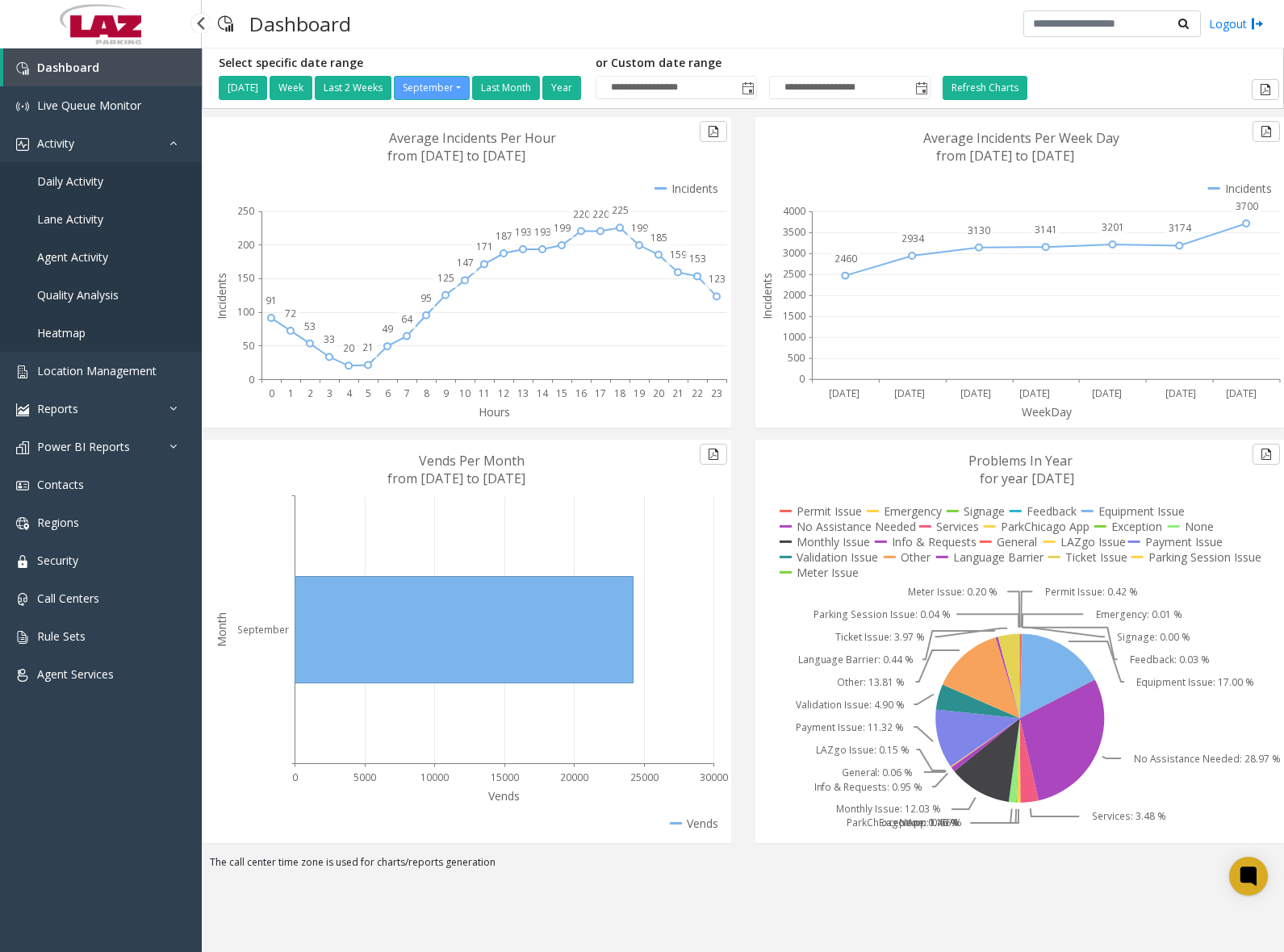
click at [119, 182] on link "Daily Activity" at bounding box center [101, 181] width 202 height 38
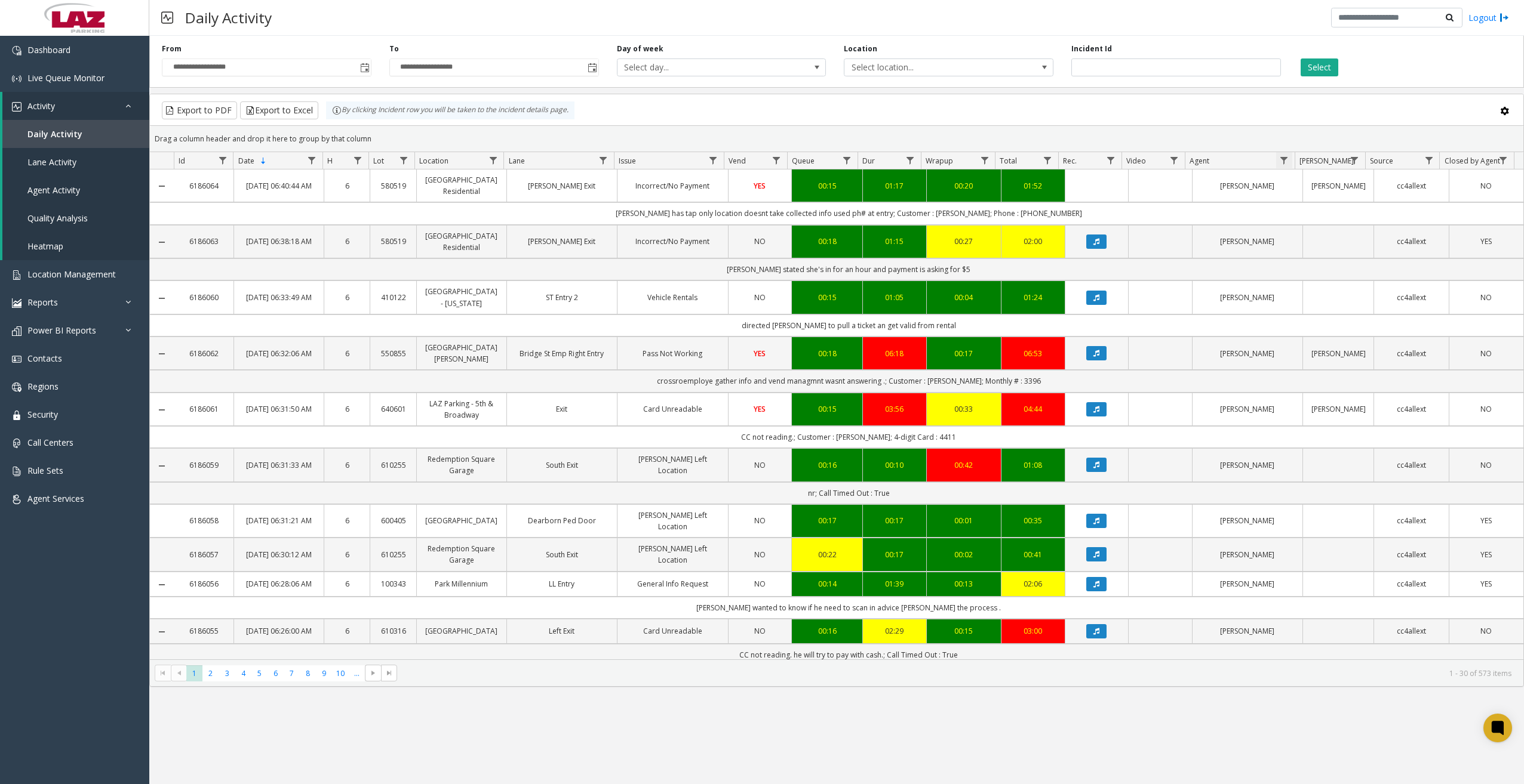
click at [949, 157] on span "Data table" at bounding box center [1284, 161] width 10 height 10
click at [949, 205] on input "Agent Filter" at bounding box center [1335, 212] width 101 height 20
type input "******"
click at [949, 313] on button "Filter" at bounding box center [1361, 323] width 49 height 27
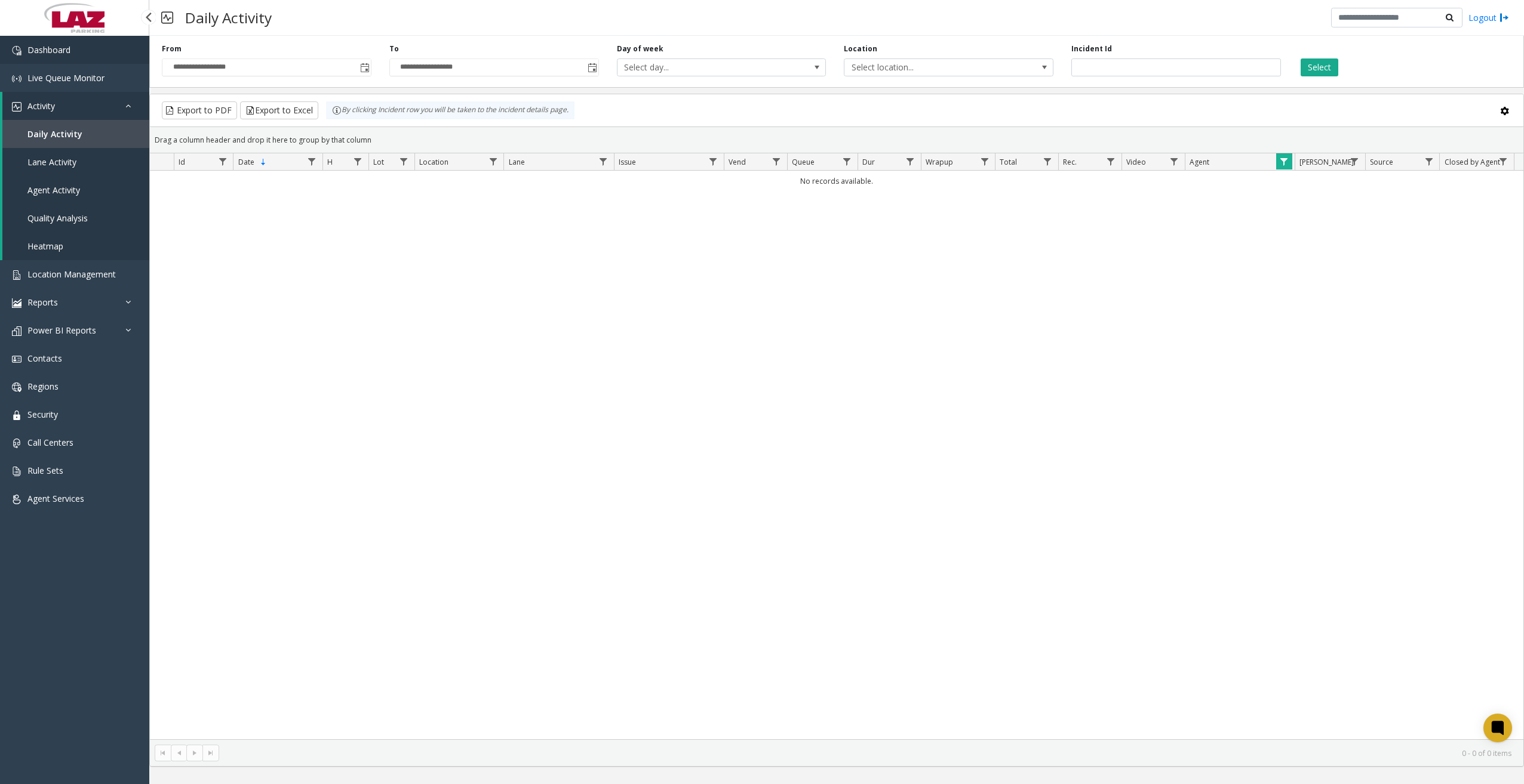
click at [100, 51] on link "Dashboard" at bounding box center [75, 49] width 150 height 28
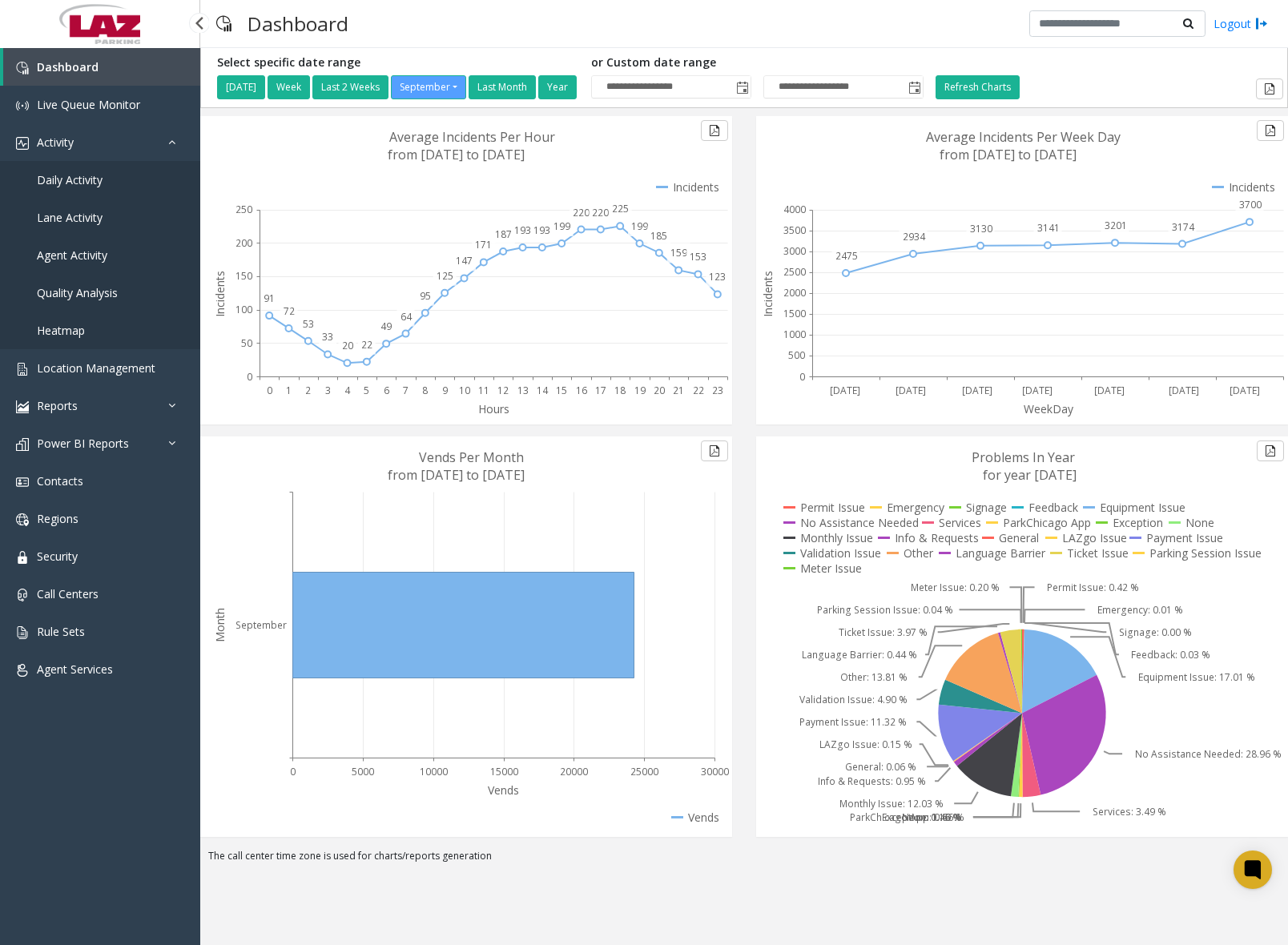
click at [92, 182] on span "Daily Activity" at bounding box center [70, 179] width 65 height 15
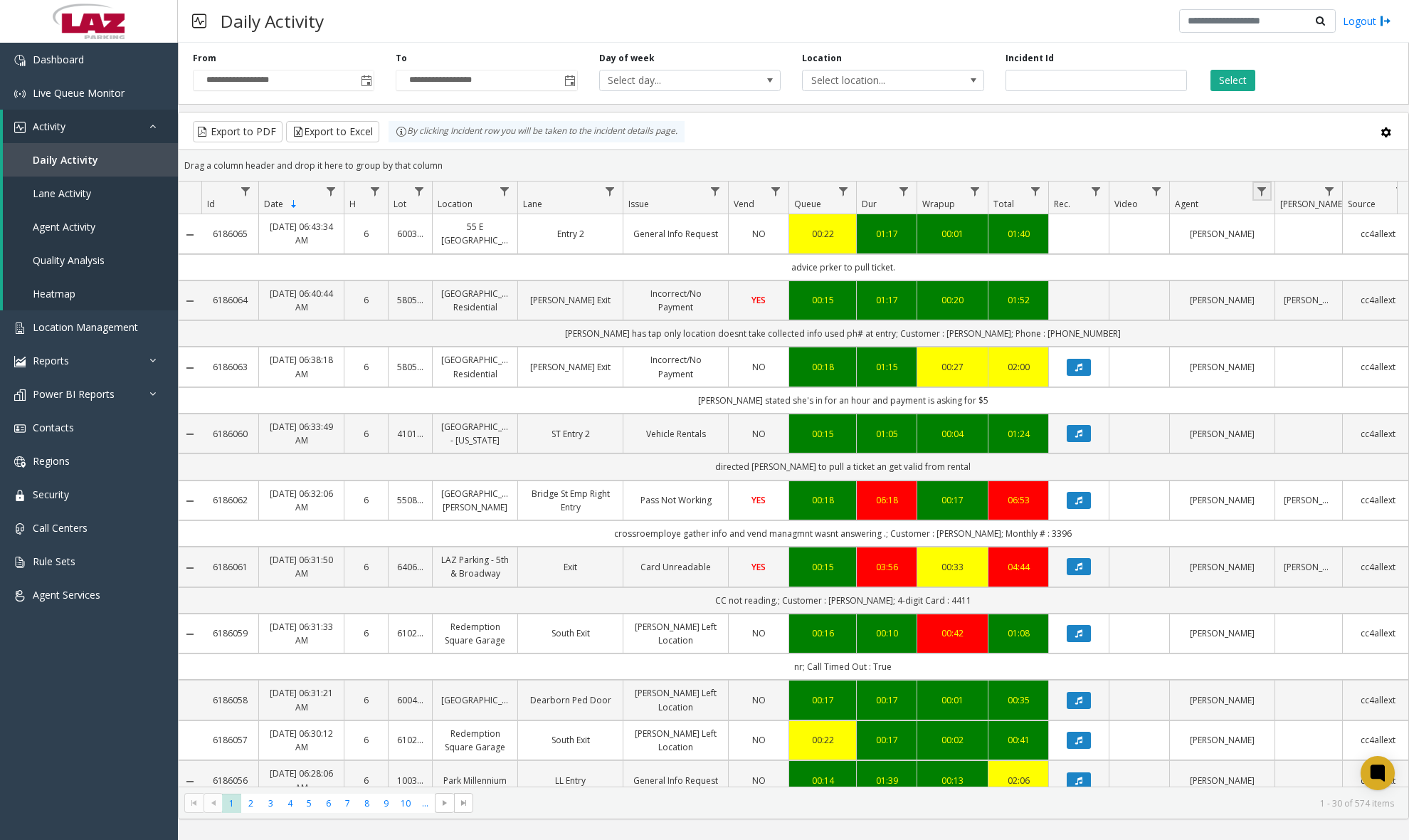
click at [1132, 193] on link "Data table" at bounding box center [1262, 191] width 19 height 19
click at [1132, 245] on input "Agent Filter" at bounding box center [1323, 253] width 121 height 24
type input "******"
click at [1132, 382] on button "Filter" at bounding box center [1354, 385] width 58 height 32
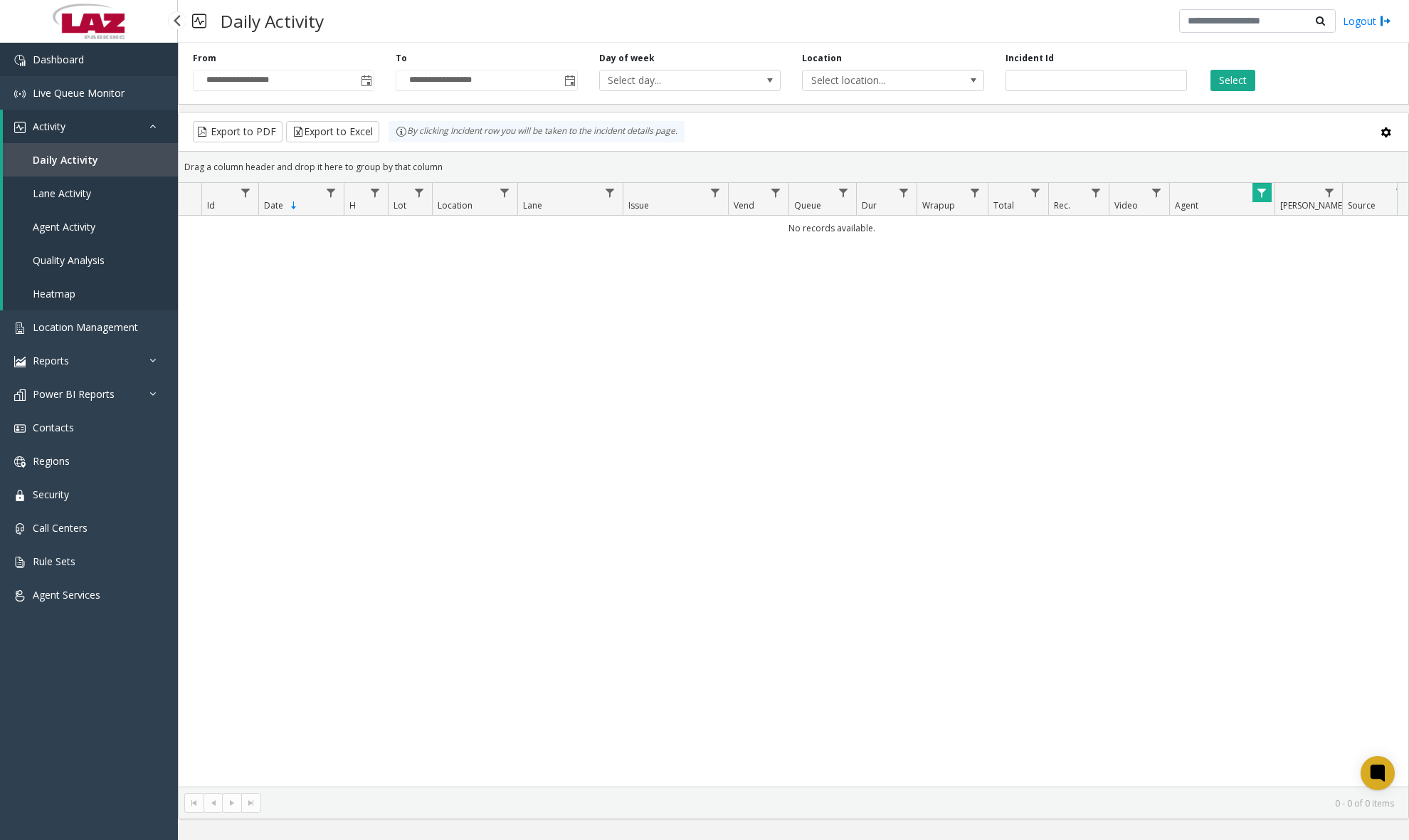
click at [130, 65] on link "Dashboard" at bounding box center [89, 59] width 178 height 34
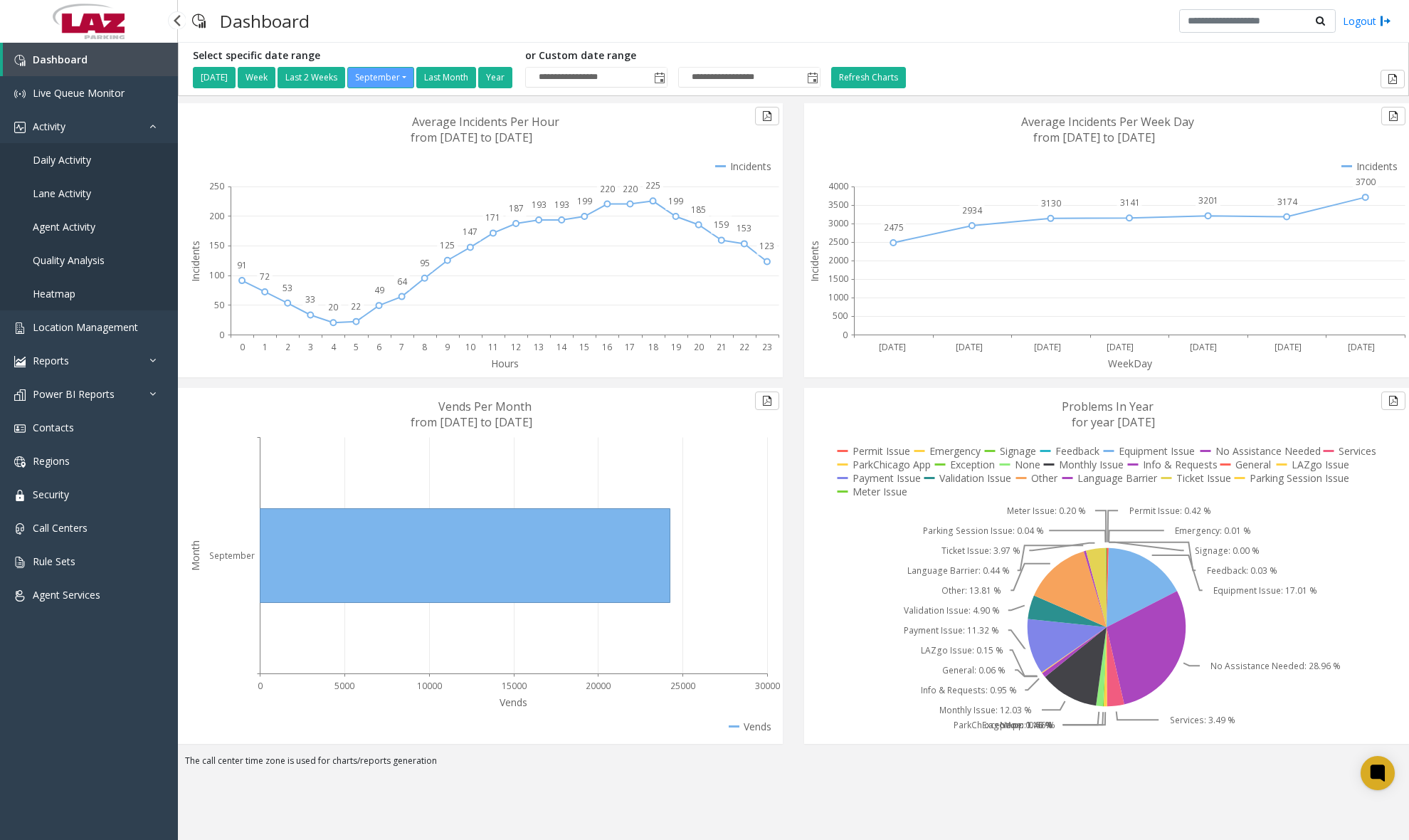
click at [64, 166] on span "Daily Activity" at bounding box center [62, 160] width 58 height 14
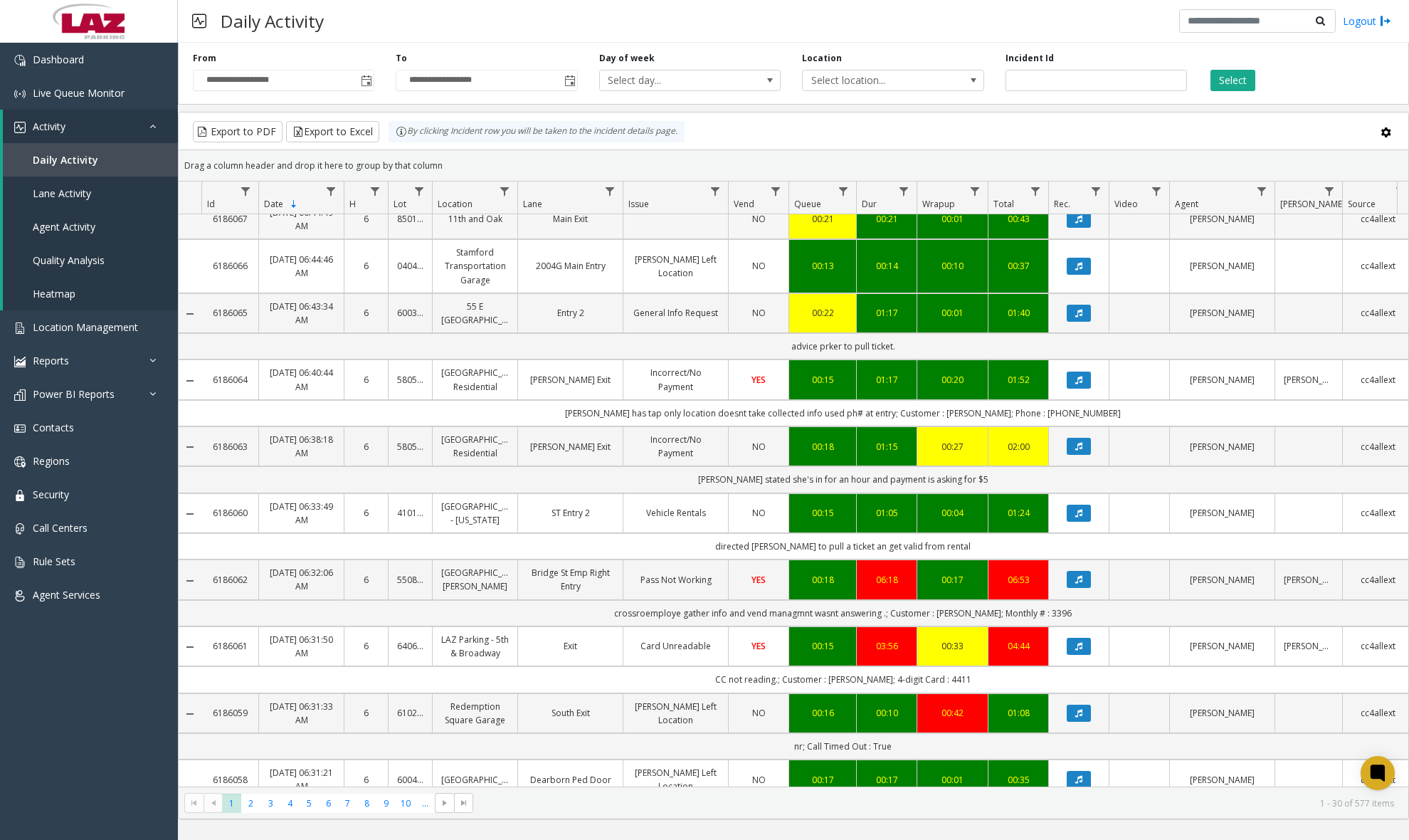
scroll to position [142, 0]
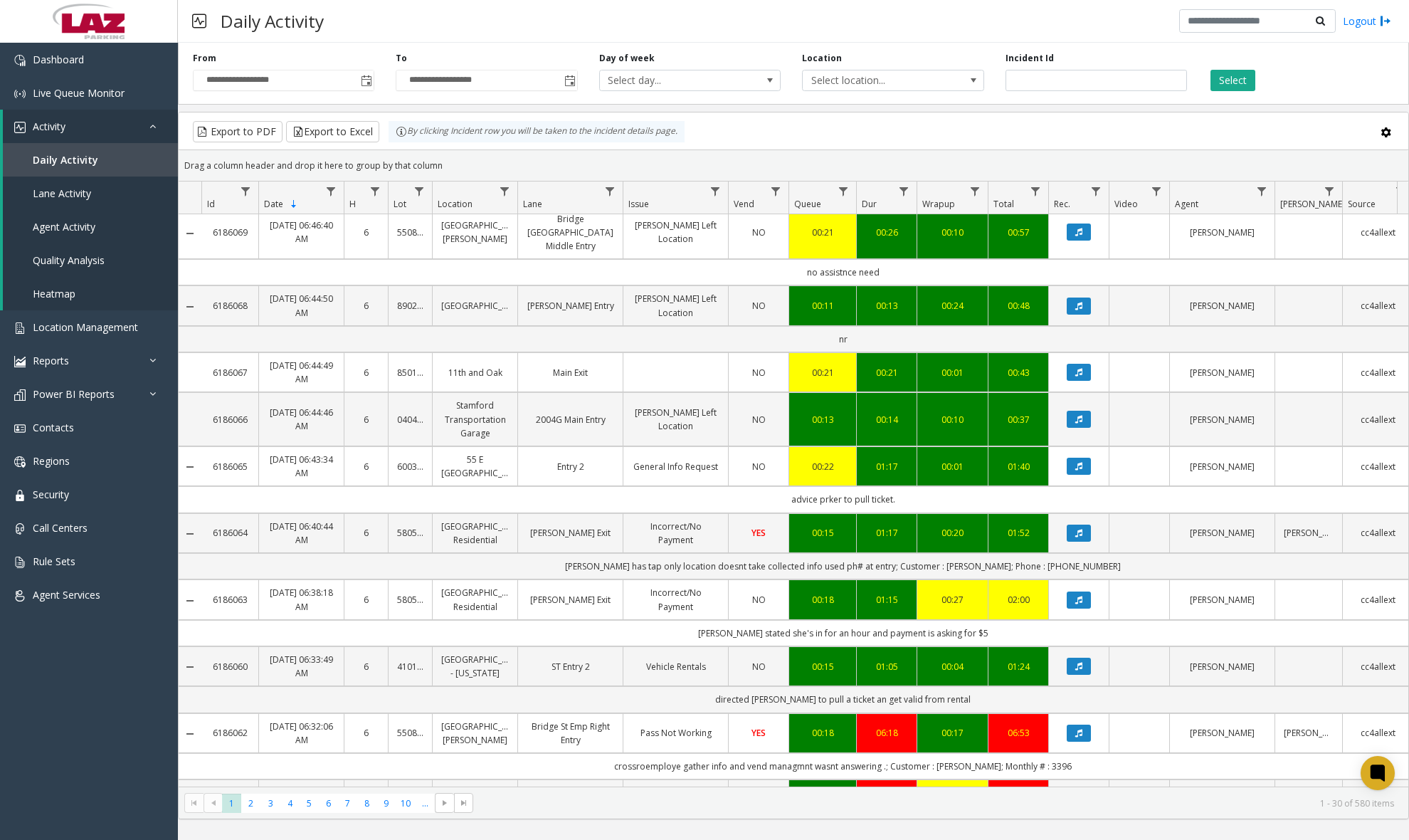
click at [473, 18] on div "Daily Activity Logout" at bounding box center [793, 21] width 1231 height 42
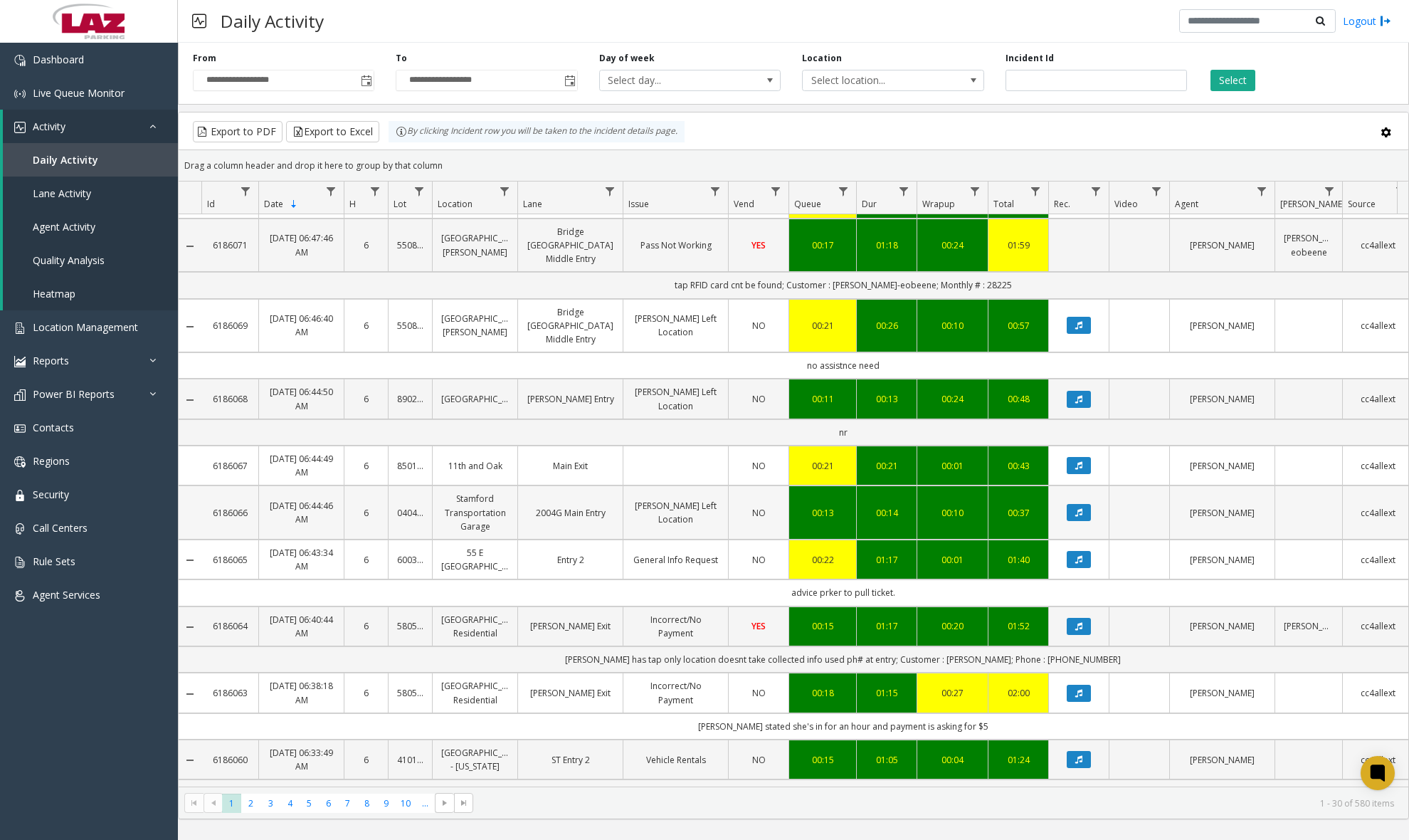
scroll to position [0, 0]
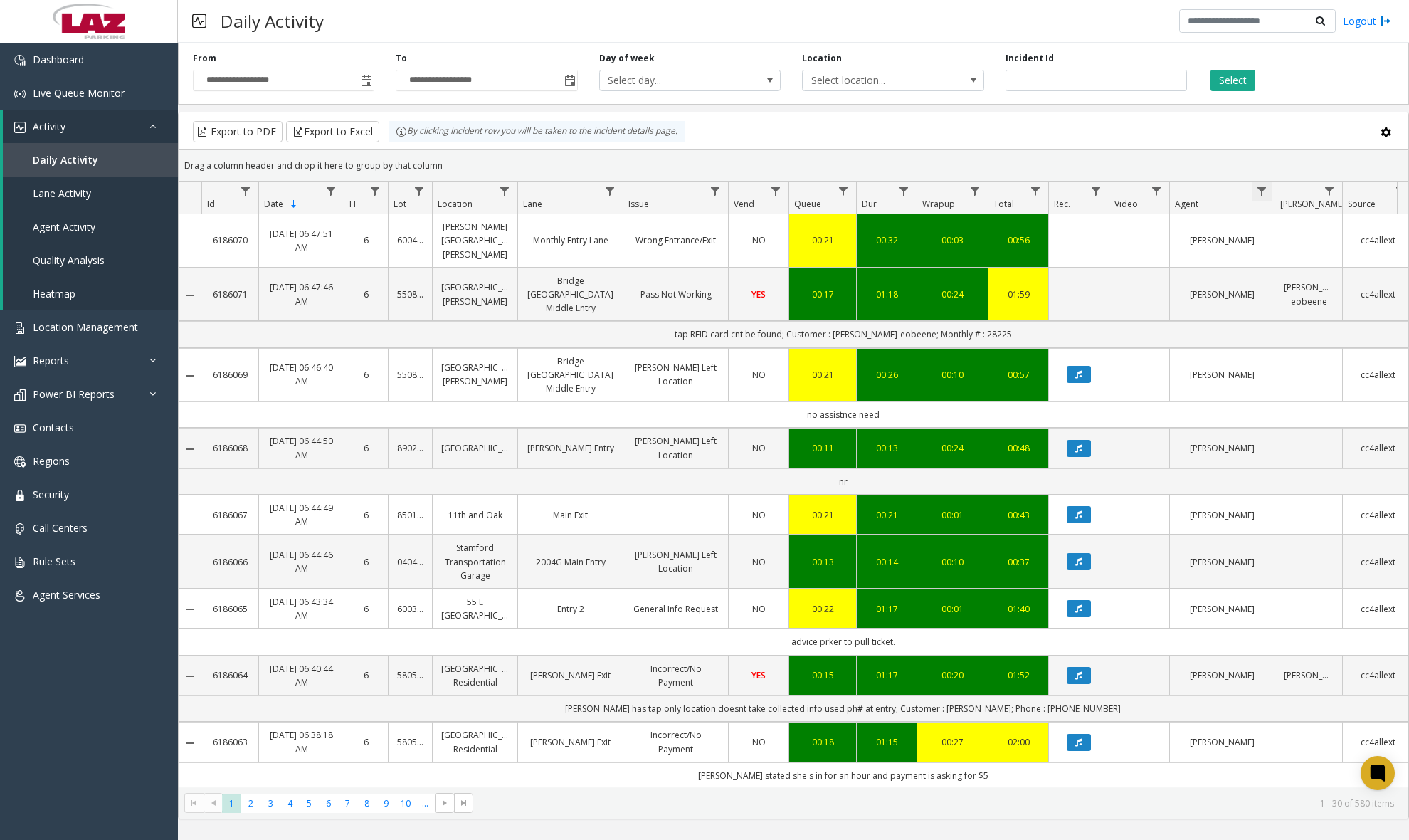
click at [1132, 189] on span "Data table" at bounding box center [1262, 192] width 11 height 11
click at [1132, 247] on app-root "**********" at bounding box center [704, 420] width 1409 height 840
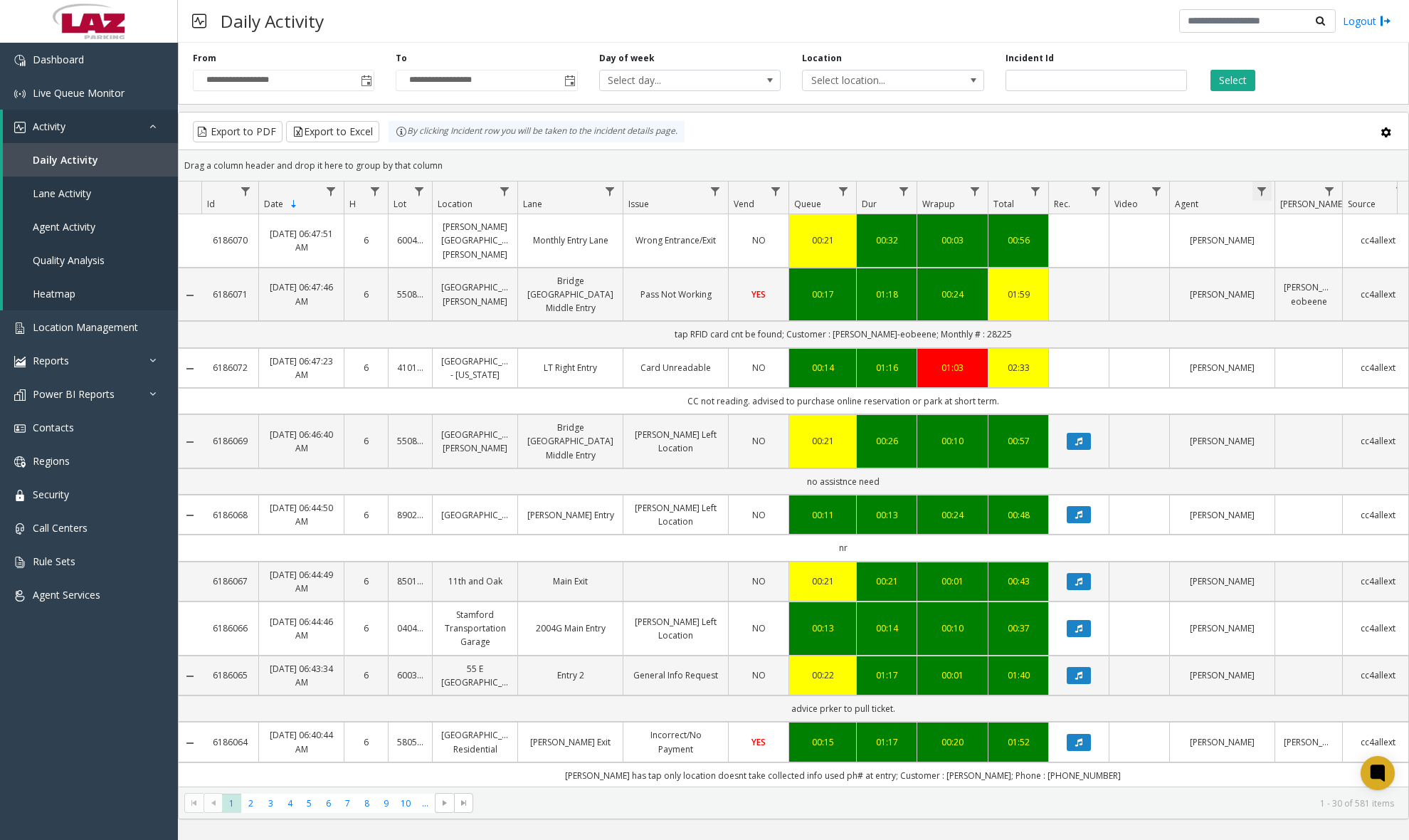
click at [1132, 191] on span "Data table" at bounding box center [1262, 192] width 11 height 11
click at [1132, 246] on input "Agent Filter" at bounding box center [1323, 253] width 121 height 24
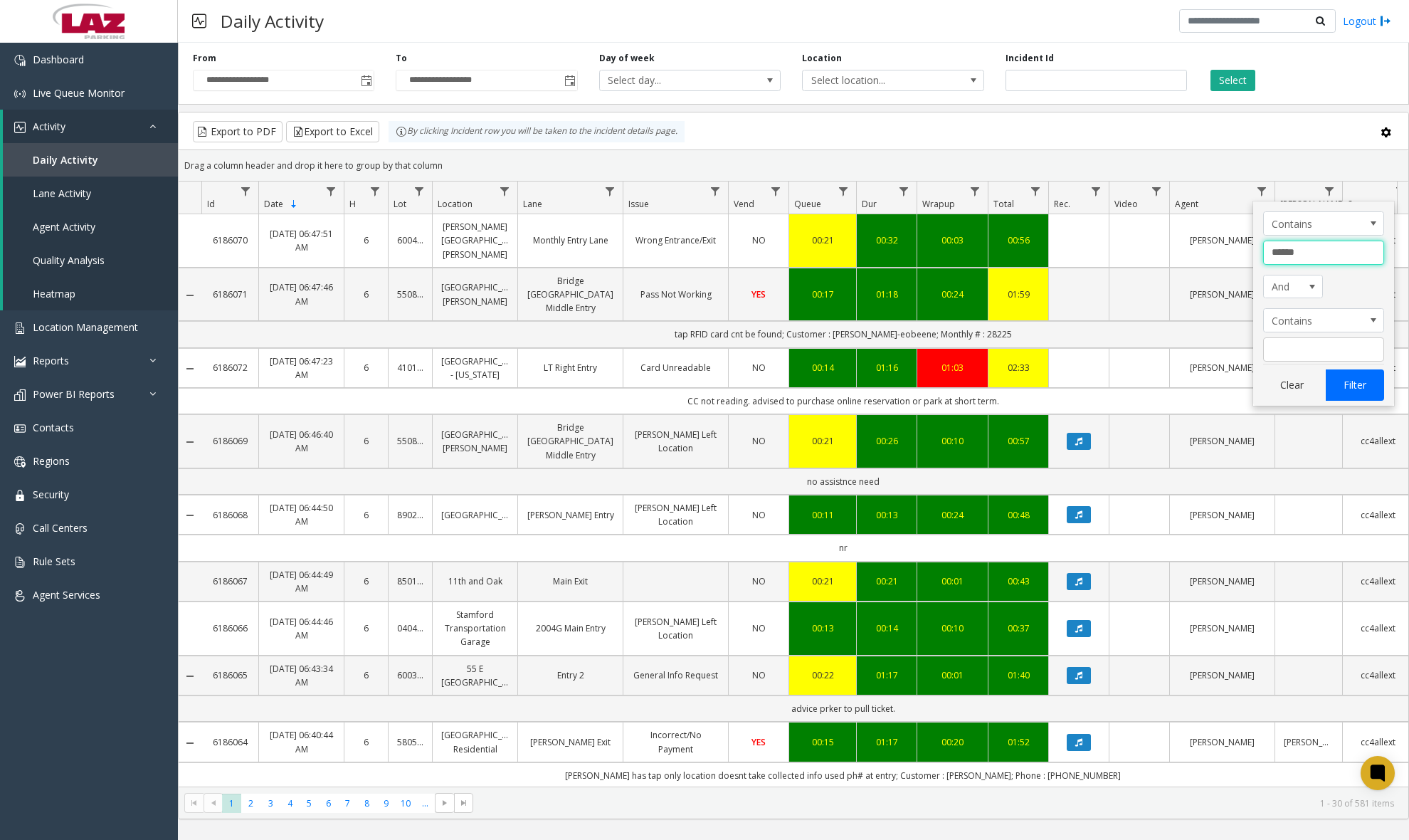
type input "******"
click at [1132, 383] on button "Filter" at bounding box center [1354, 385] width 58 height 32
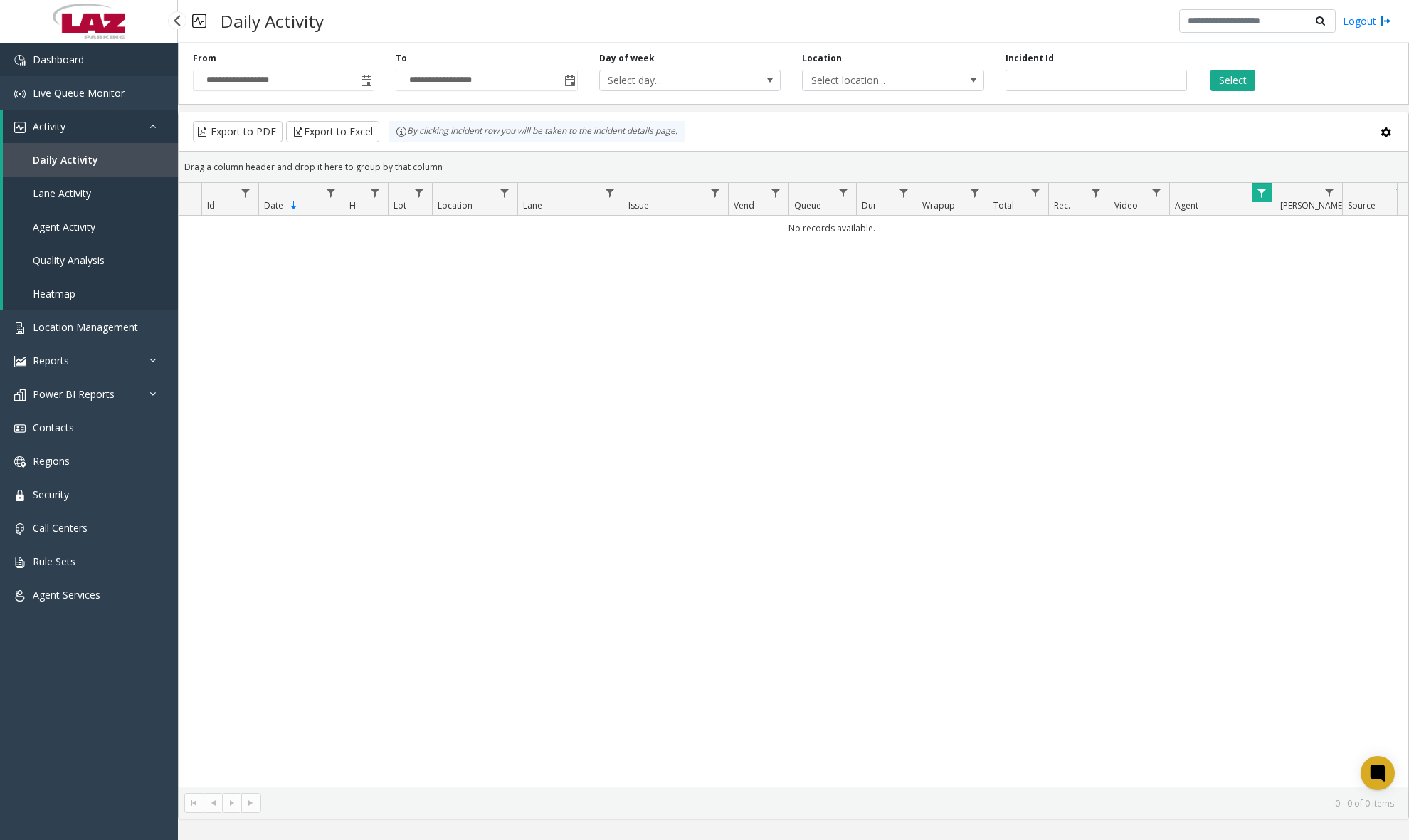
click at [45, 66] on link "Dashboard" at bounding box center [89, 59] width 178 height 34
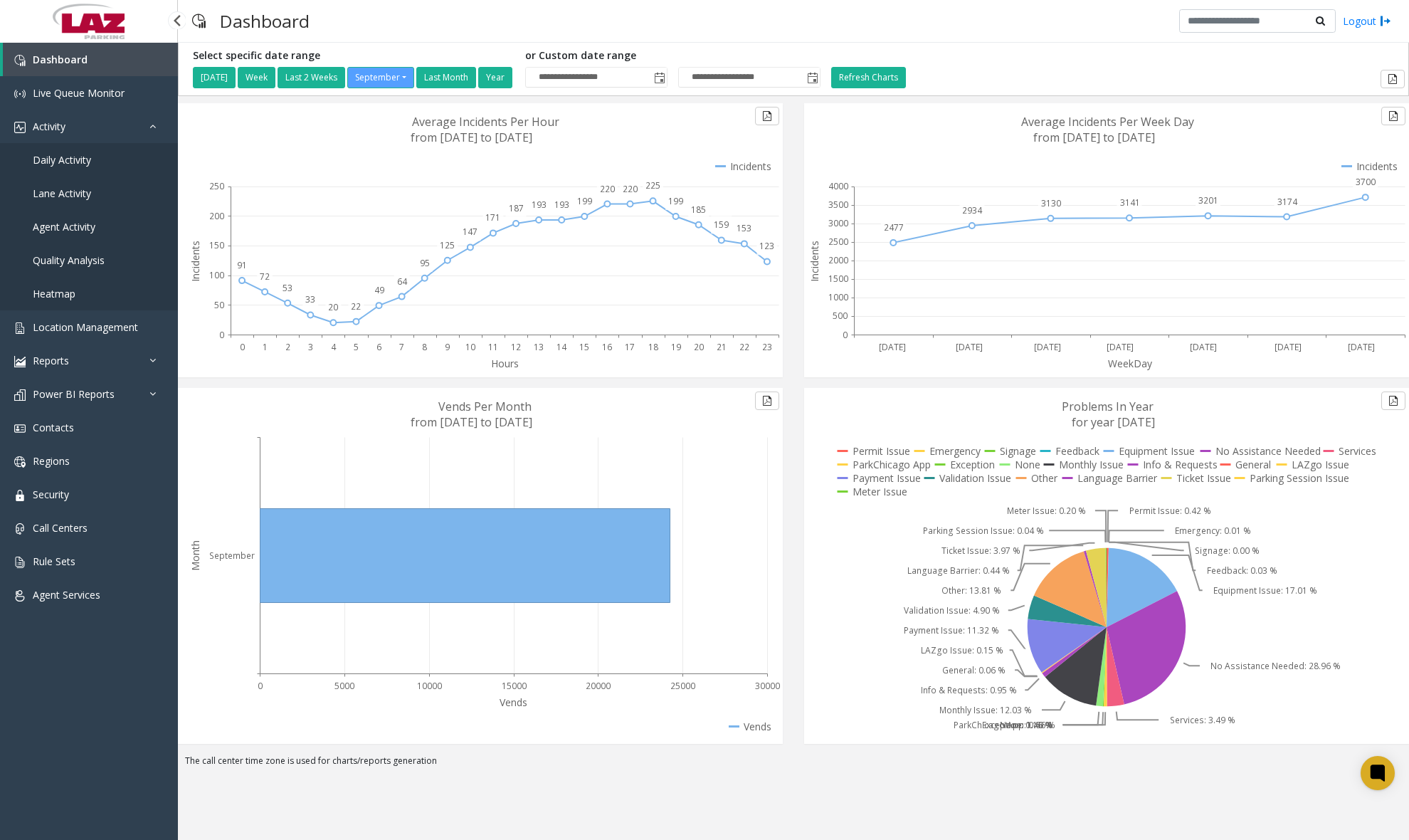
click at [106, 162] on link "Daily Activity" at bounding box center [89, 160] width 178 height 34
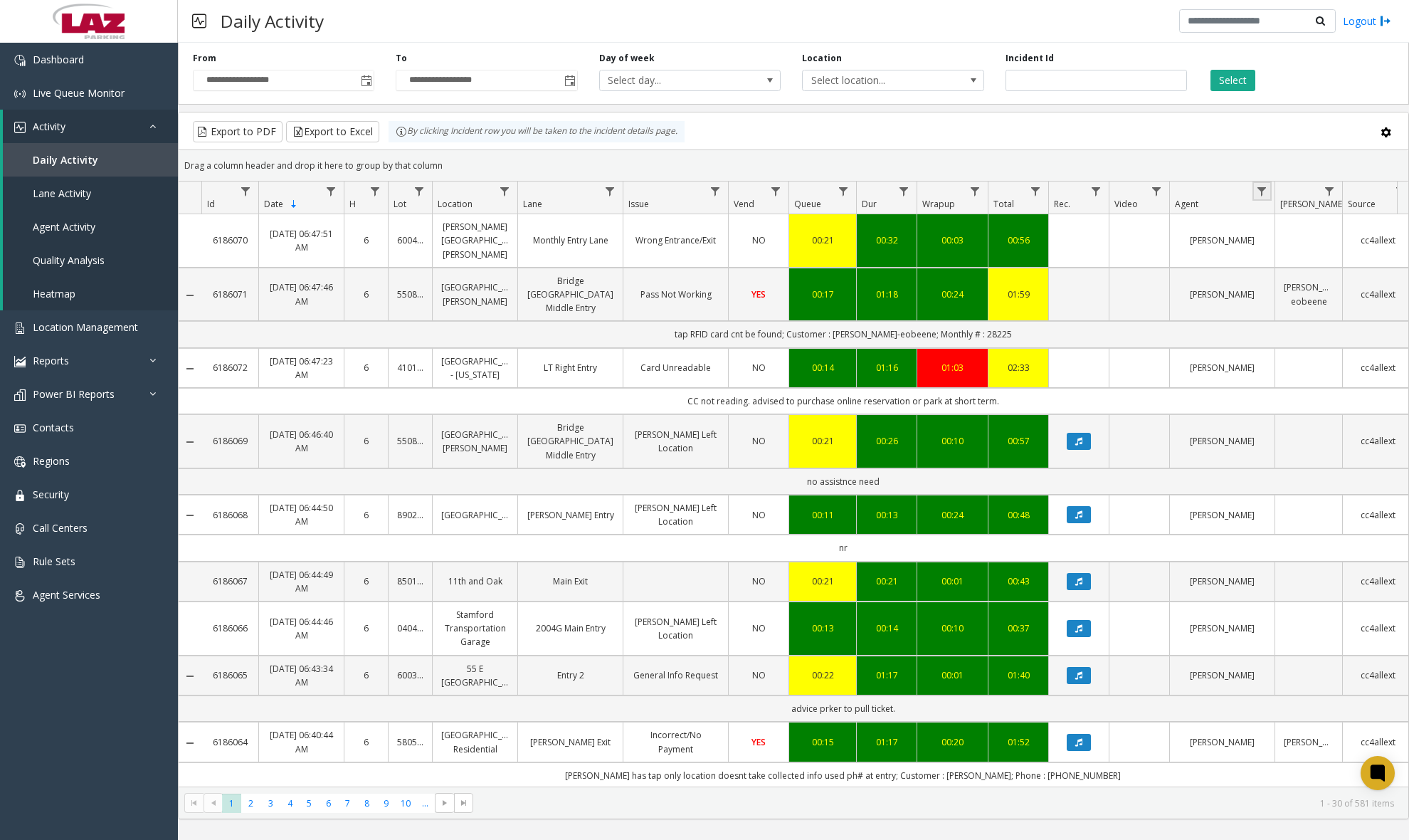
click at [1132, 193] on link "Data table" at bounding box center [1262, 191] width 19 height 19
click at [1132, 252] on input "Agent Filter" at bounding box center [1323, 253] width 121 height 24
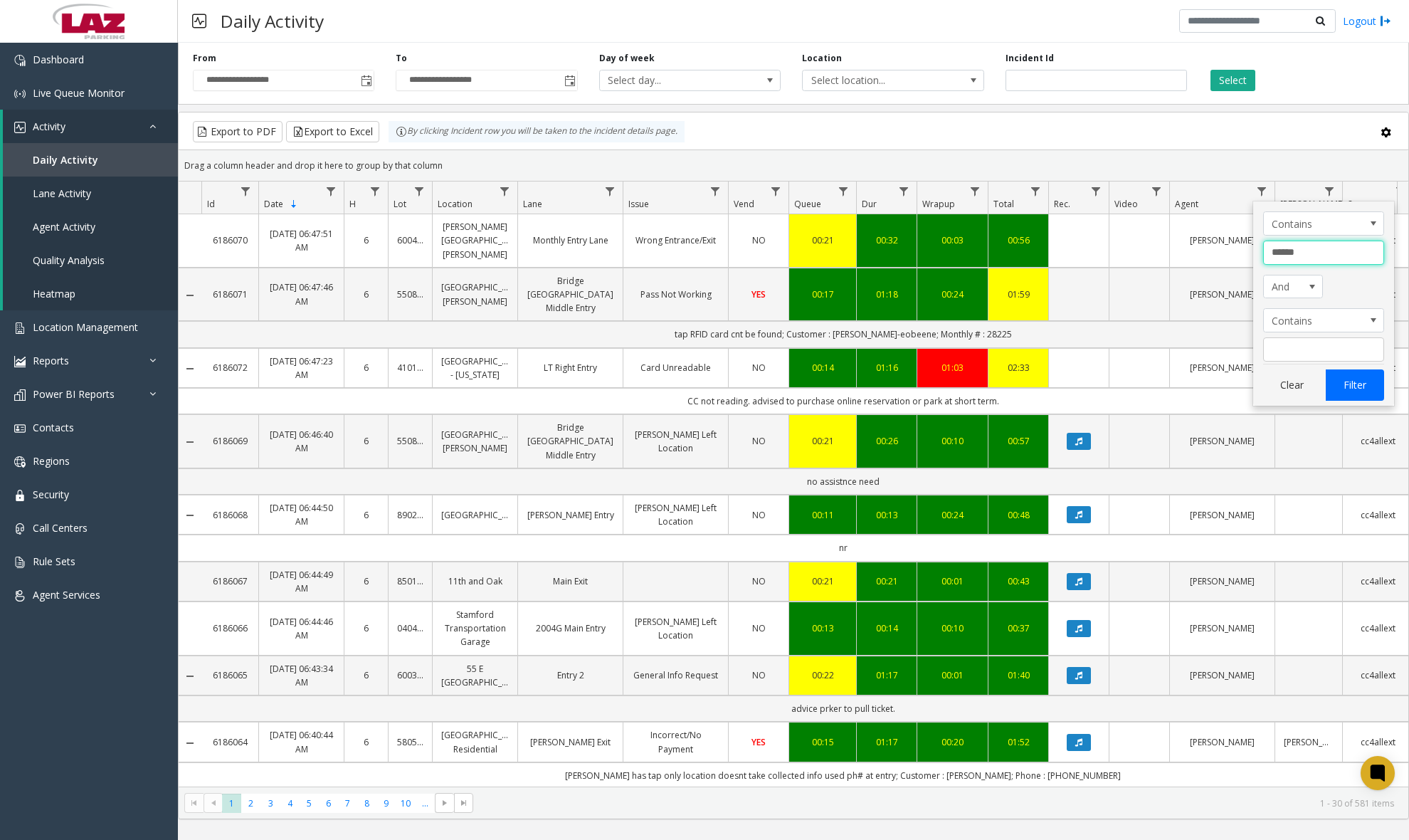
type input "******"
click at [1132, 382] on button "Filter" at bounding box center [1354, 385] width 58 height 32
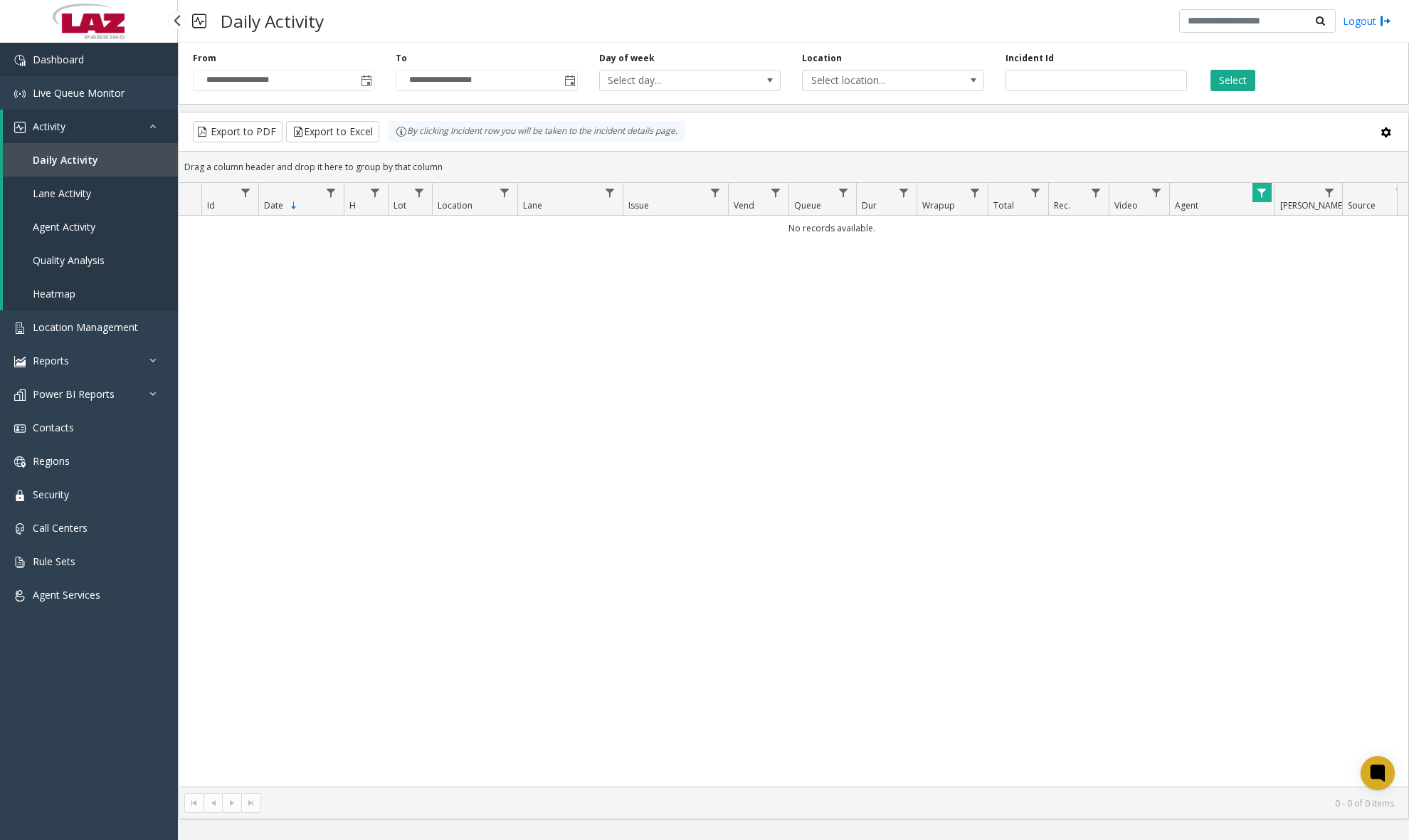
click at [83, 68] on link "Dashboard" at bounding box center [89, 59] width 178 height 34
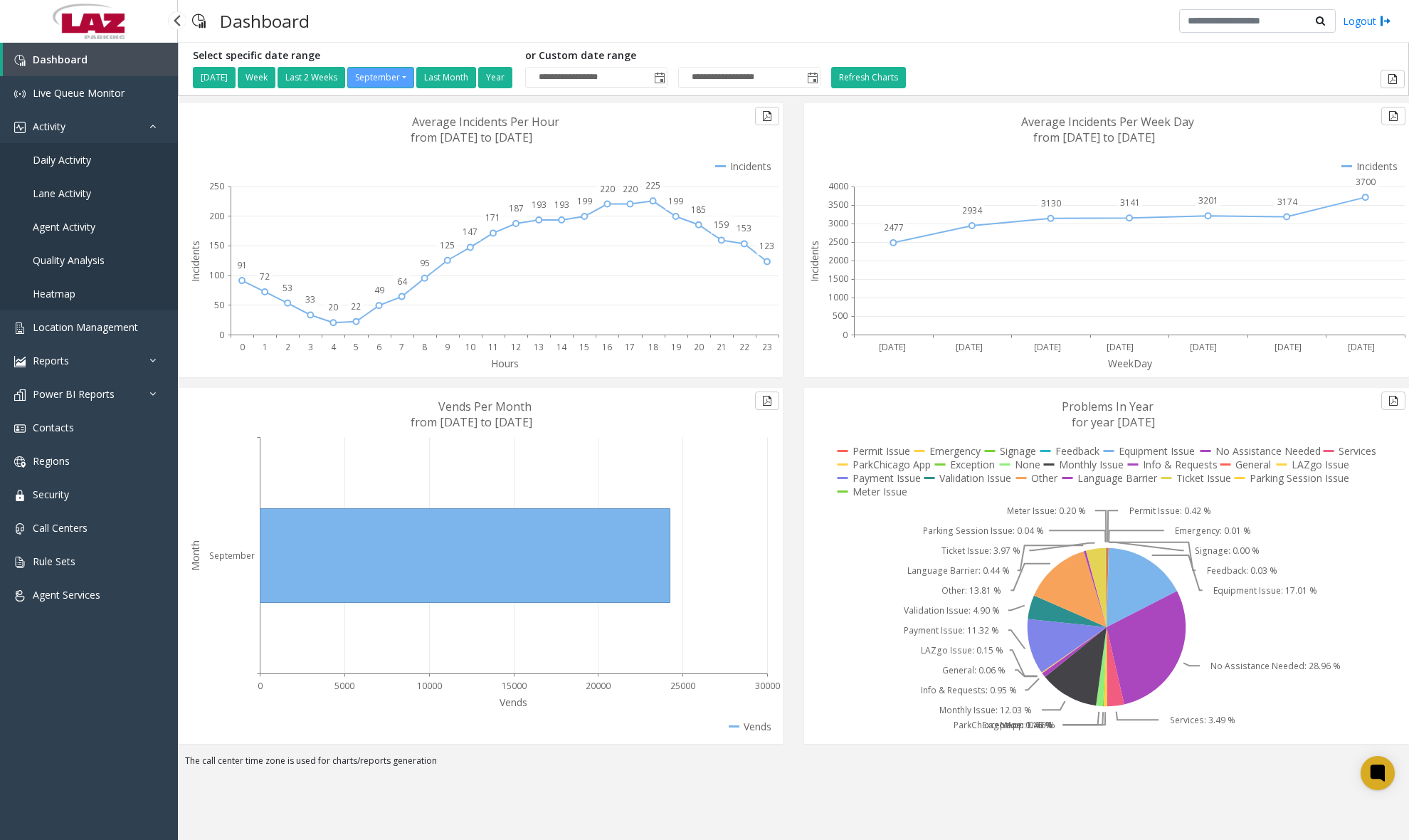
click at [76, 165] on span "Daily Activity" at bounding box center [62, 160] width 58 height 14
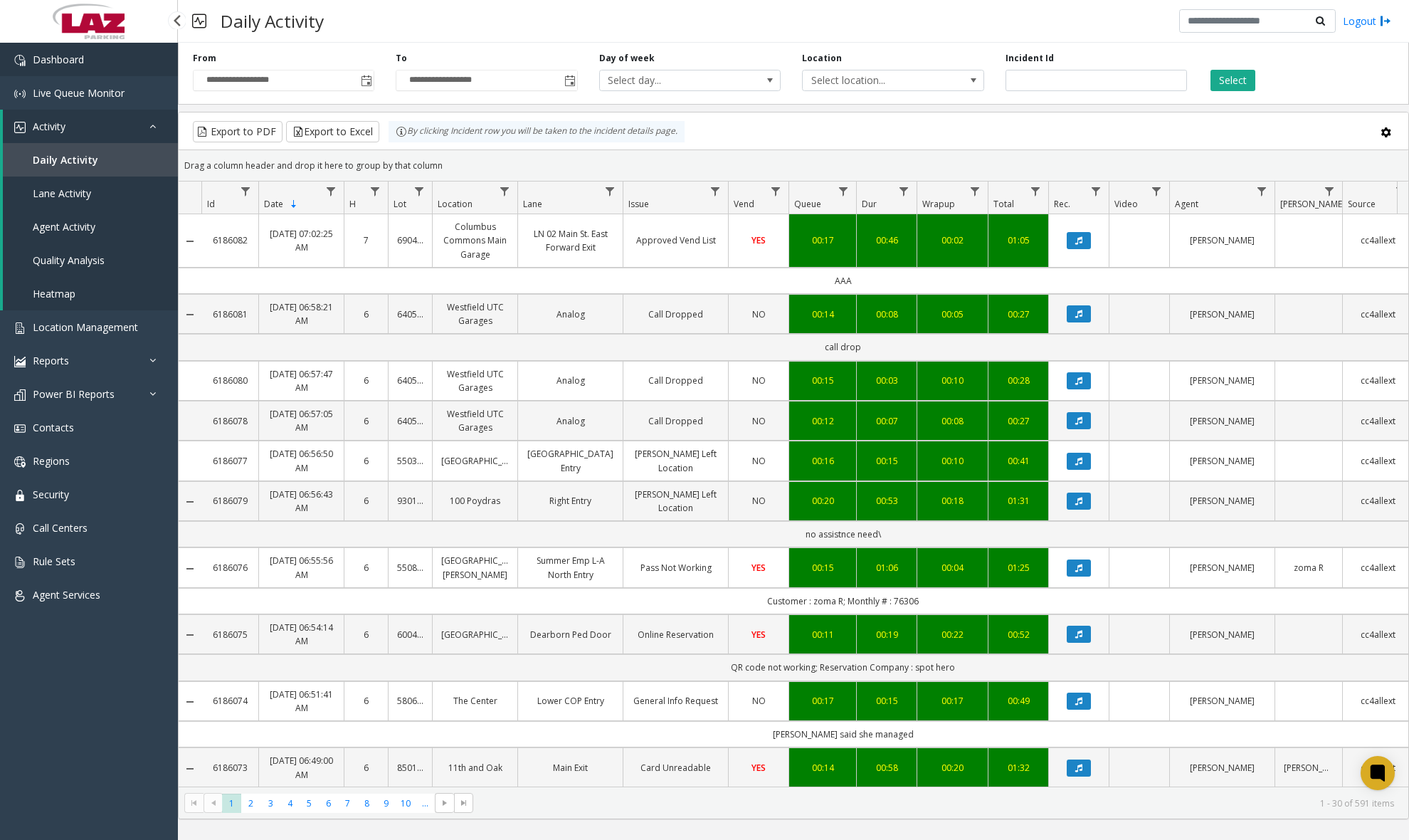
click at [134, 65] on link "Dashboard" at bounding box center [89, 59] width 178 height 34
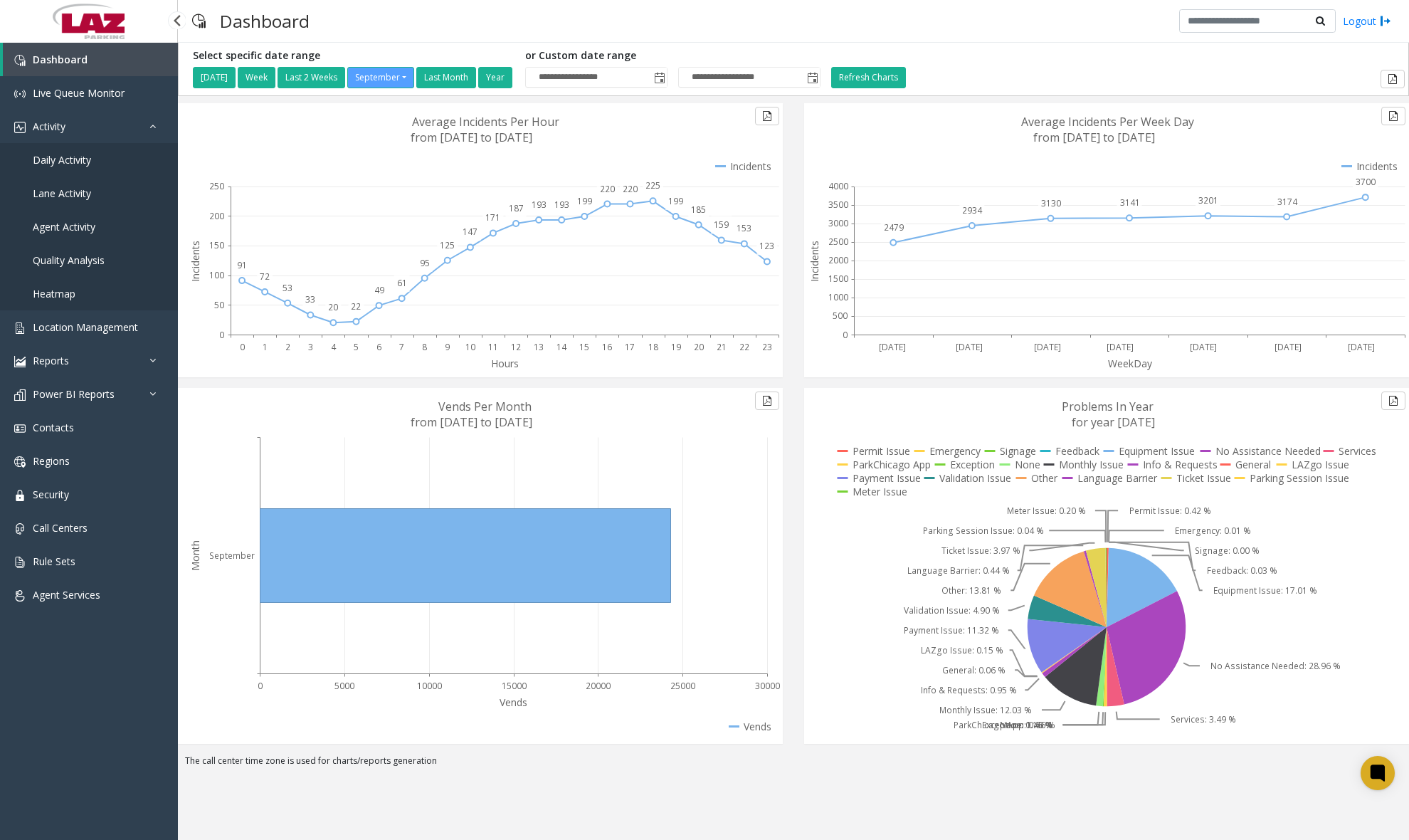
click at [82, 160] on span "Daily Activity" at bounding box center [62, 160] width 58 height 14
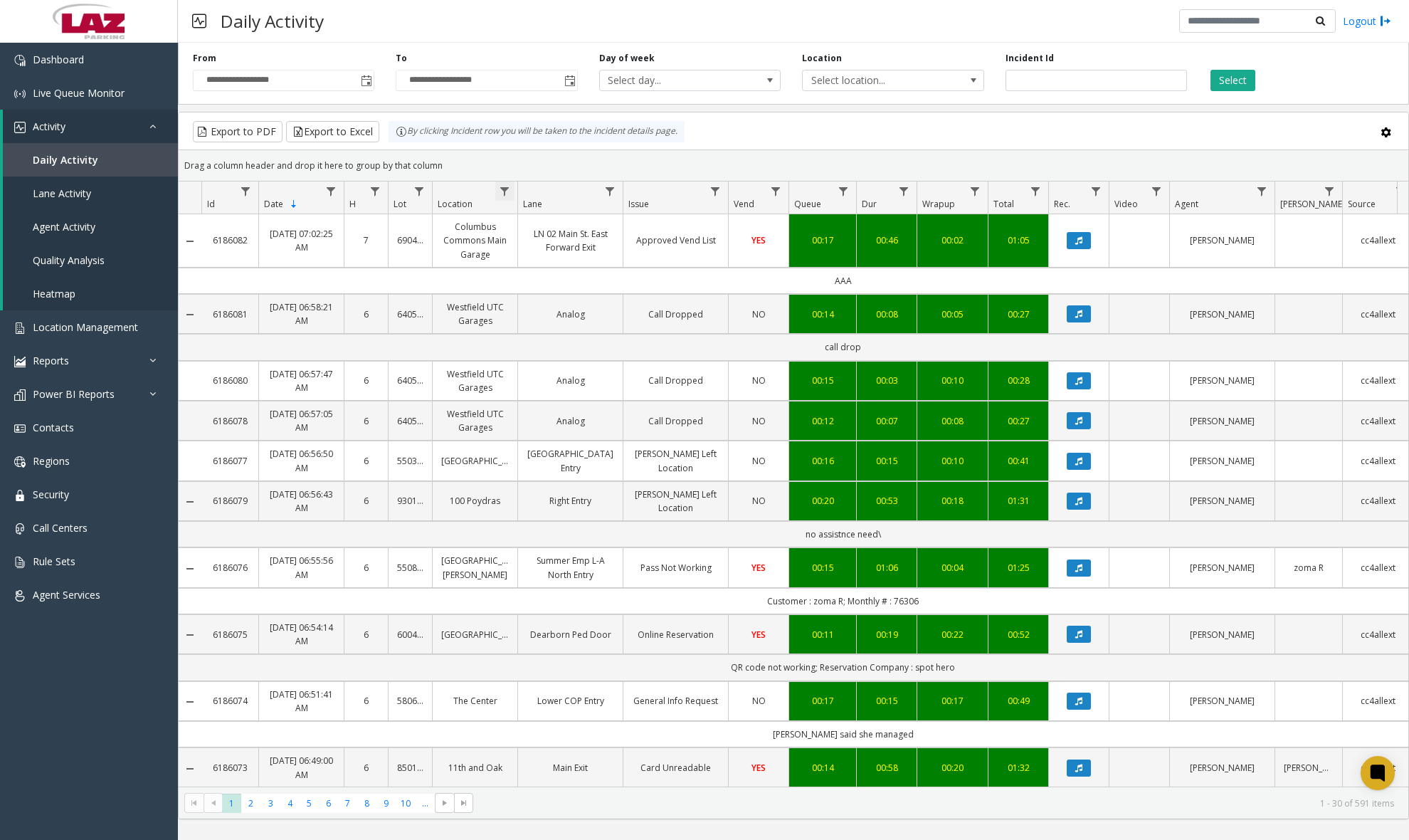
click at [502, 190] on span "Data table" at bounding box center [504, 192] width 11 height 11
click at [524, 257] on input "Location Filter" at bounding box center [566, 253] width 121 height 24
type input "******"
click at [606, 369] on button "Filter" at bounding box center [597, 385] width 58 height 32
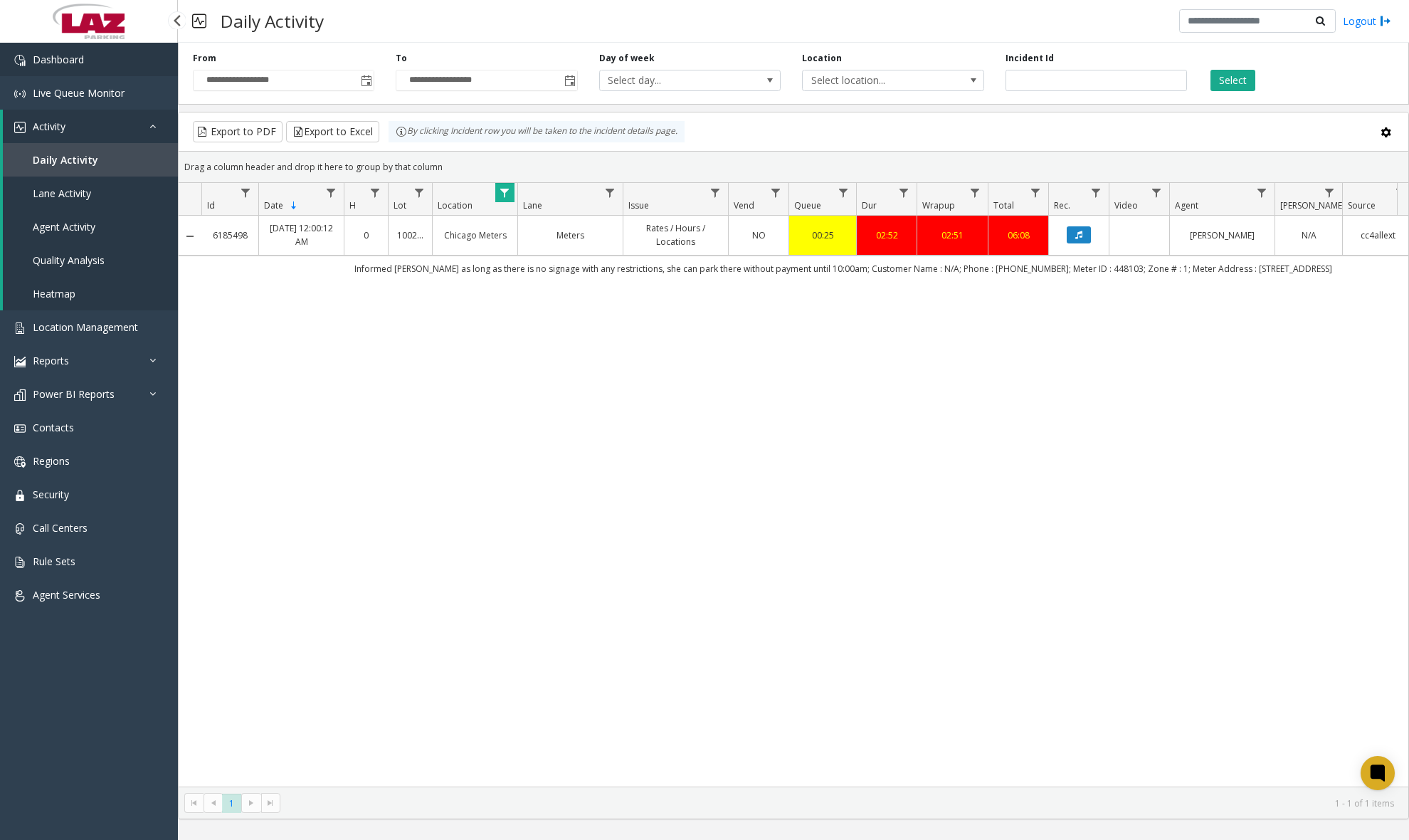
click at [98, 67] on link "Dashboard" at bounding box center [89, 59] width 178 height 34
